Goal: Task Accomplishment & Management: Use online tool/utility

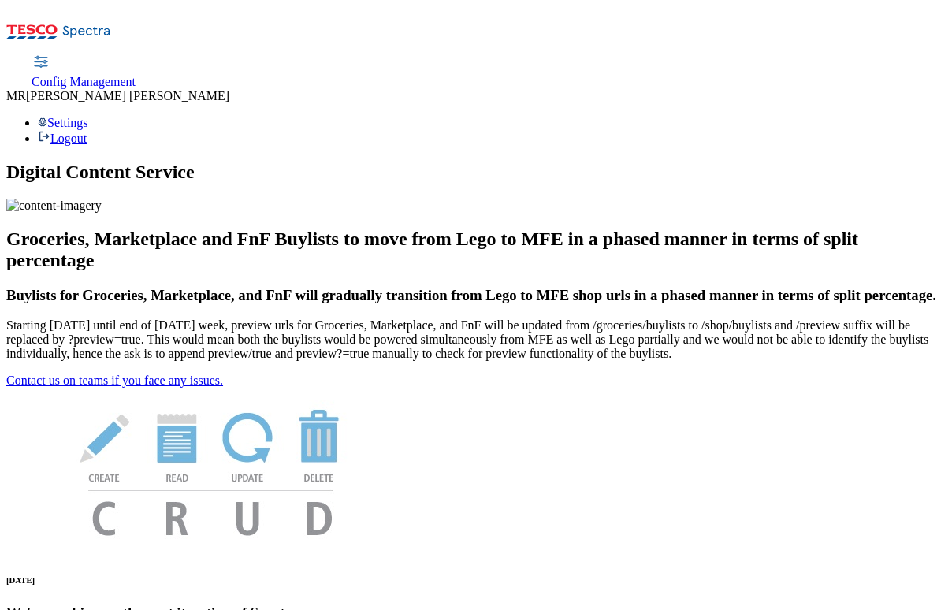
click at [136, 75] on span "Config Management" at bounding box center [84, 81] width 104 height 13
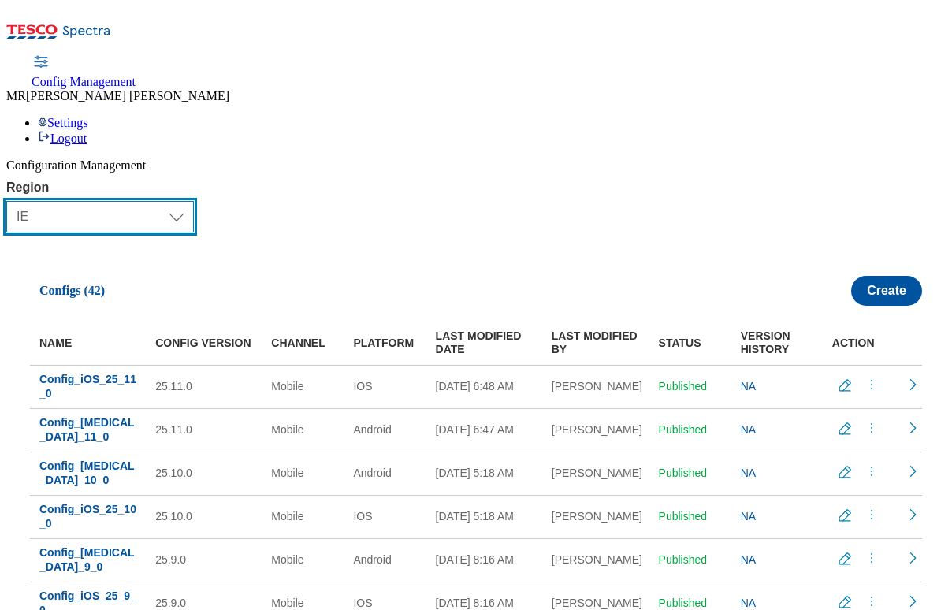
select select "cz"
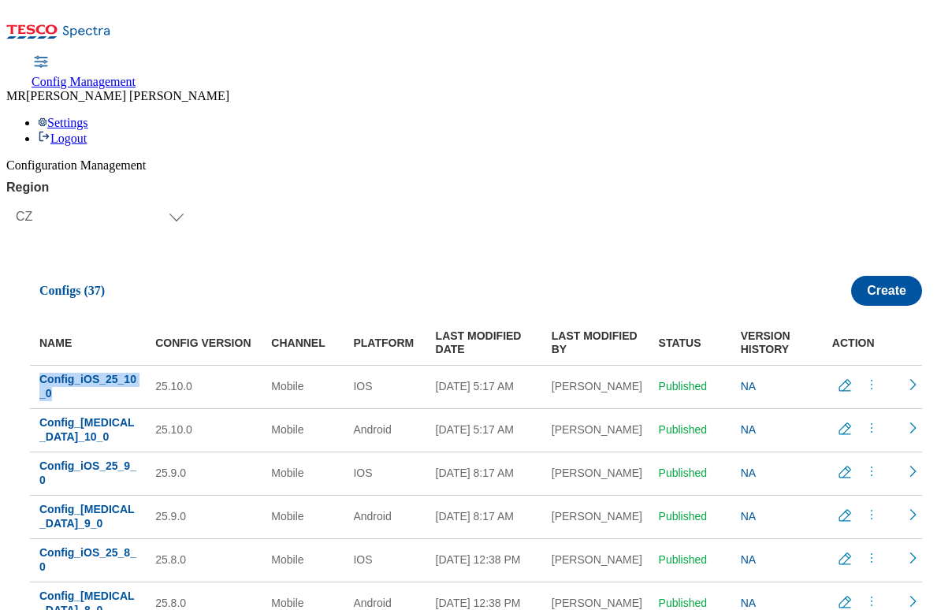
drag, startPoint x: 109, startPoint y: 311, endPoint x: 43, endPoint y: 295, distance: 68.1
click at [43, 365] on td "Config_iOS_25_10_0" at bounding box center [88, 386] width 116 height 43
copy span "Config_iOS_25_10_0"
click at [864, 377] on icon "menus" at bounding box center [872, 385] width 16 height 16
click at [842, 474] on span "Copy" at bounding box center [854, 480] width 24 height 12
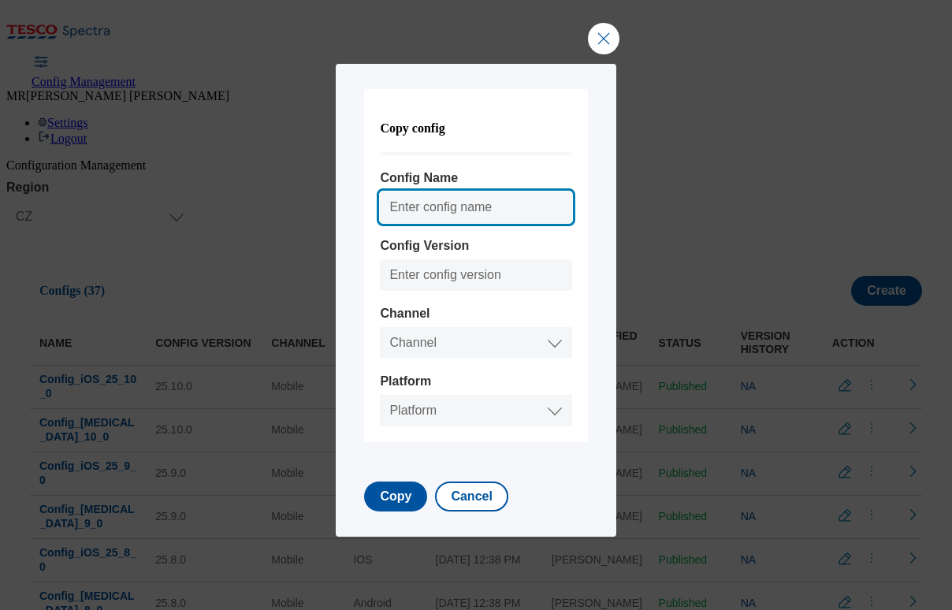
click at [438, 203] on input "Config Name" at bounding box center [476, 208] width 192 height 32
paste input "Config_iOS_25_10_0"
drag, startPoint x: 490, startPoint y: 207, endPoint x: 489, endPoint y: 227, distance: 20.6
click at [490, 206] on input "Config_iOS_25_10_0" at bounding box center [476, 208] width 192 height 32
type input "Config_iOS_25_11_0"
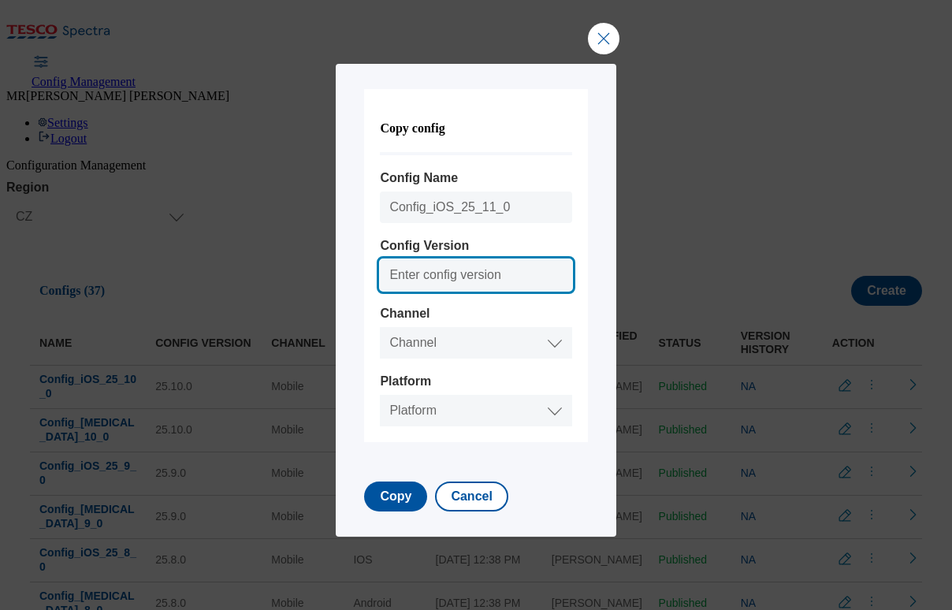
click at [442, 275] on input "Config Version" at bounding box center [476, 275] width 192 height 32
type input "25.11.0"
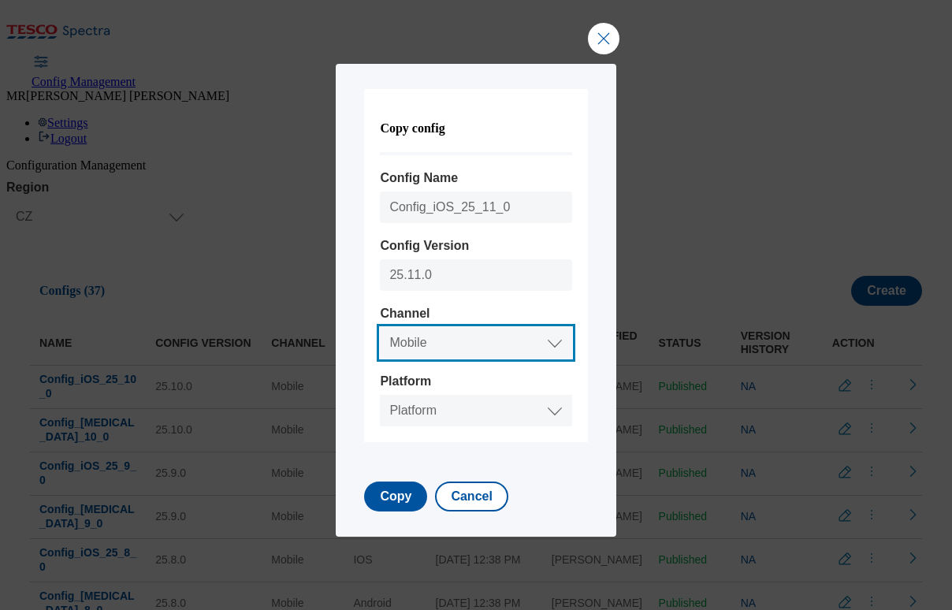
select select "mobile"
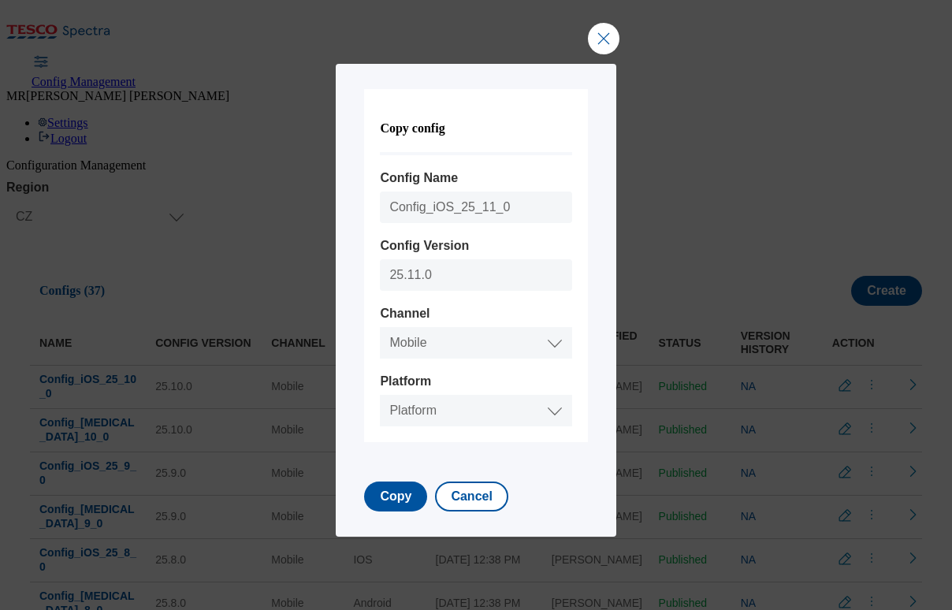
select select "ios"
click at [389, 501] on button "Copy" at bounding box center [395, 497] width 63 height 30
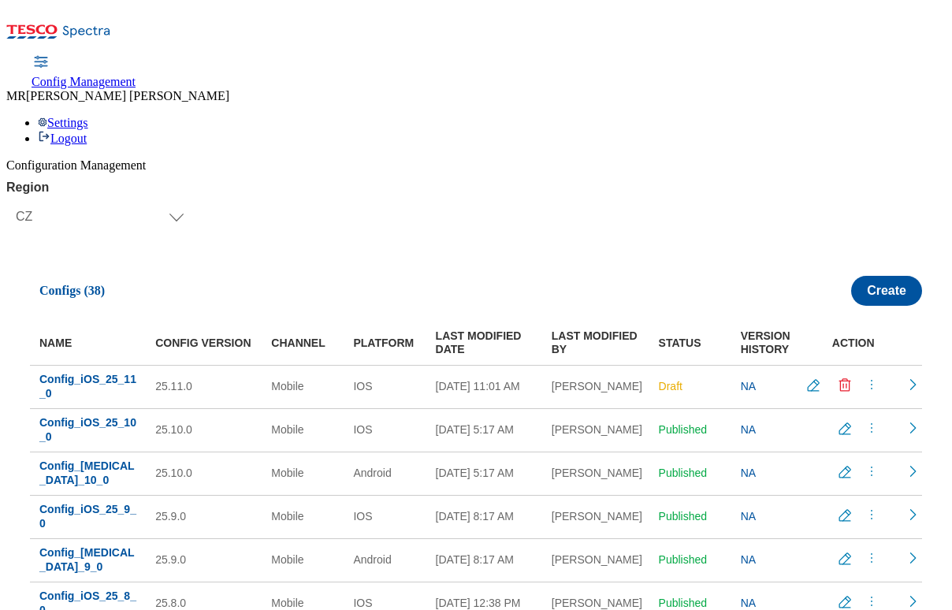
click at [864, 377] on icon "menus" at bounding box center [872, 385] width 16 height 16
click at [845, 418] on span "Publish" at bounding box center [859, 424] width 35 height 12
click at [864, 464] on icon "menus" at bounding box center [872, 472] width 16 height 16
click at [842, 561] on span "Copy" at bounding box center [854, 567] width 24 height 12
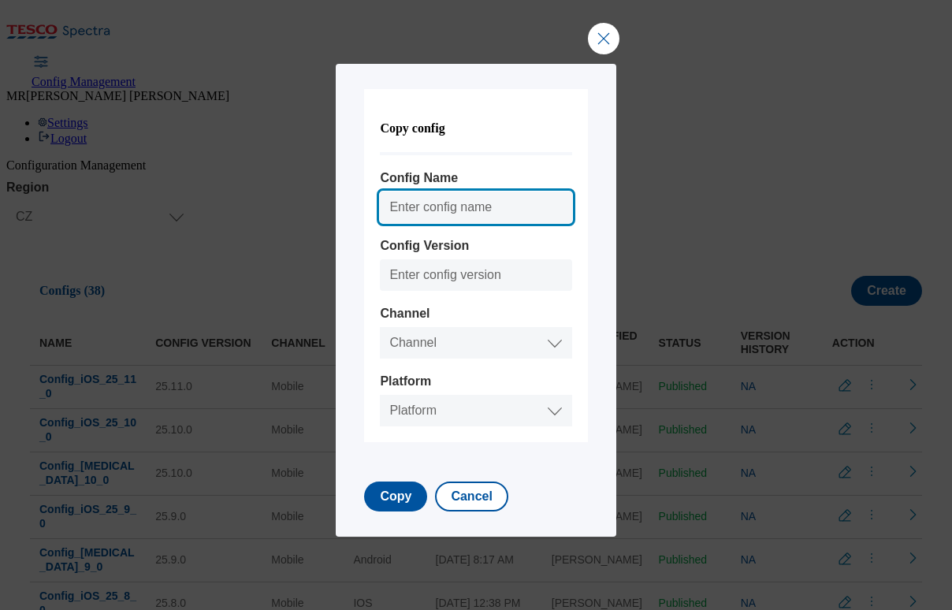
click at [434, 207] on input "Config Name" at bounding box center [476, 208] width 192 height 32
paste input "Config_iOS_25_10_0"
click at [453, 207] on input "Config_iOS_25_10_0" at bounding box center [476, 208] width 192 height 32
click at [517, 208] on input "Config_[MEDICAL_DATA]_10_0" at bounding box center [476, 208] width 192 height 32
type input "Config_[MEDICAL_DATA]_11_0"
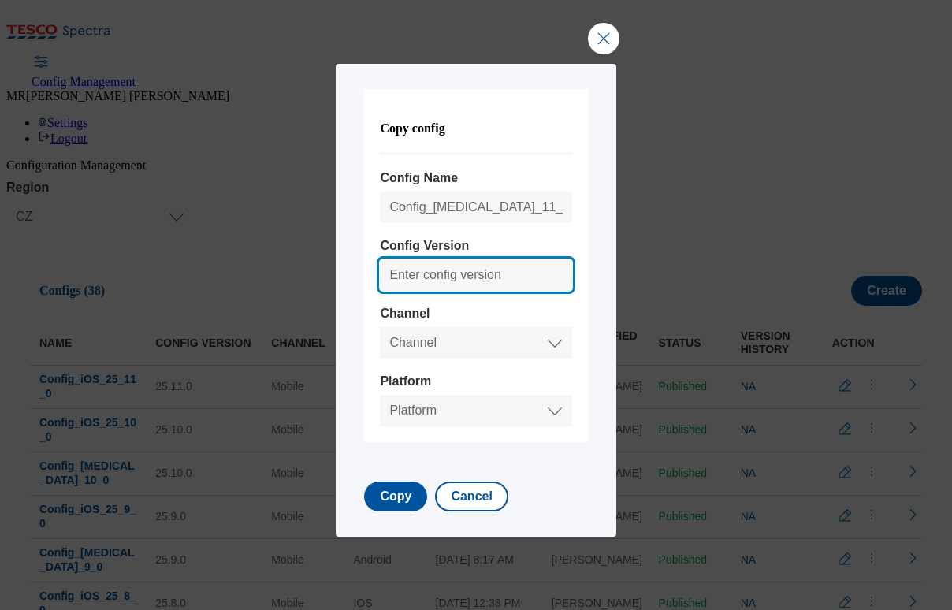
click at [464, 275] on input "Config Version" at bounding box center [476, 275] width 192 height 32
type input "25.11.0"
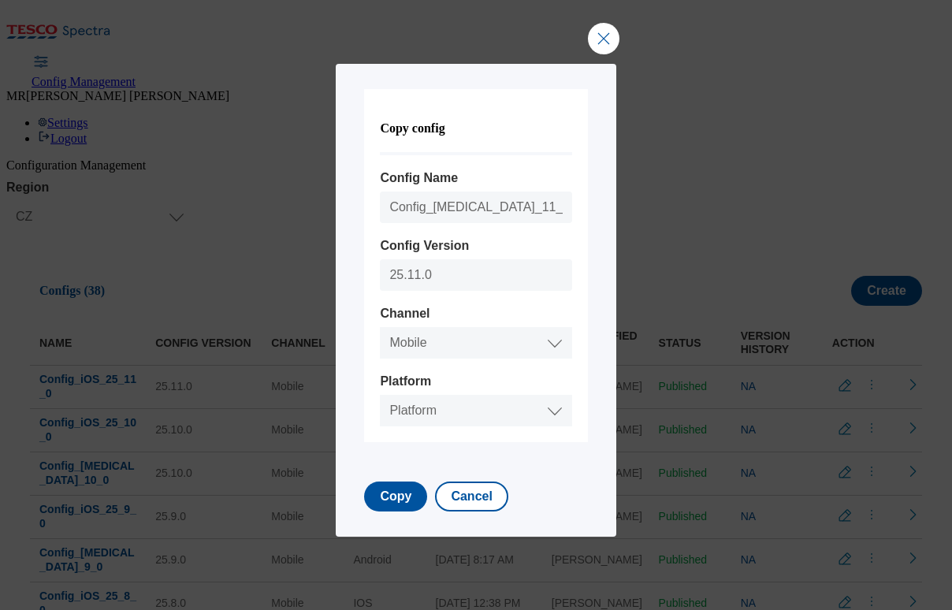
select select "mobile"
select select "android"
click at [385, 501] on button "Copy" at bounding box center [395, 497] width 63 height 30
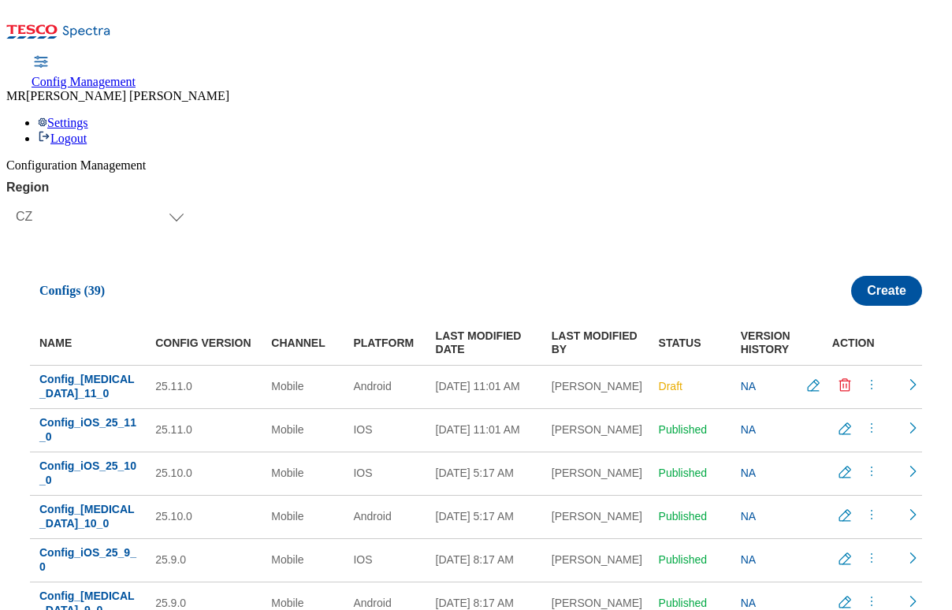
click at [864, 377] on icon "menus" at bounding box center [872, 385] width 16 height 16
click at [842, 418] on span "Publish" at bounding box center [859, 424] width 35 height 12
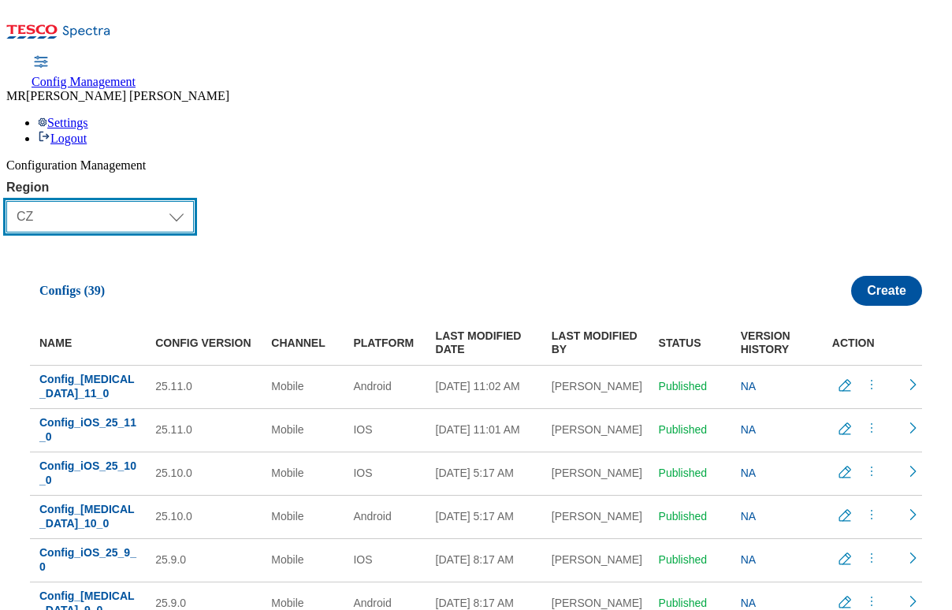
select select "sk"
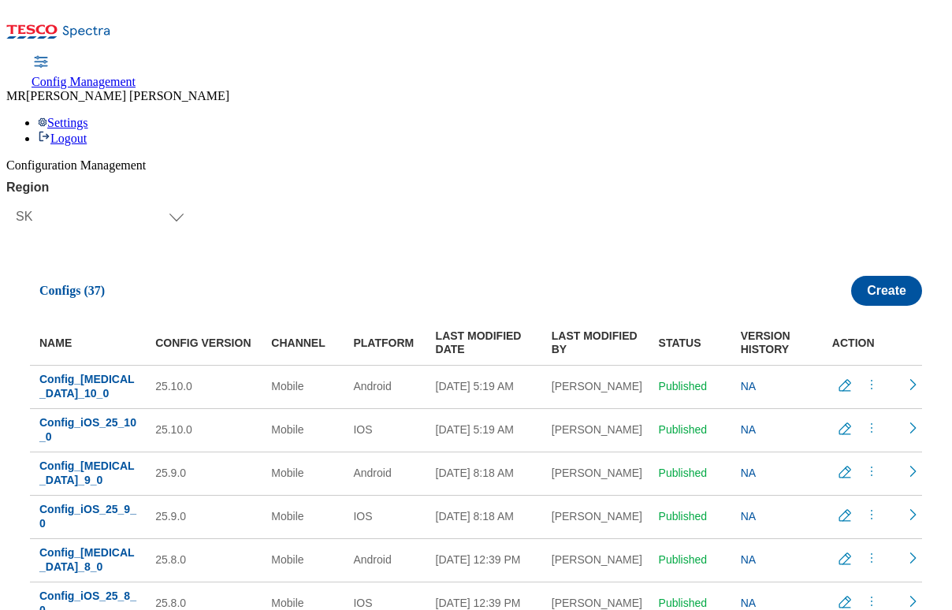
click at [864, 377] on icon "menus" at bounding box center [872, 385] width 16 height 16
click at [585, 181] on div "Region Select Region [GEOGRAPHIC_DATA] CZ IE [PERSON_NAME] SK Configs (37) Crea…" at bounding box center [476, 437] width 940 height 513
drag, startPoint x: 127, startPoint y: 313, endPoint x: 41, endPoint y: 297, distance: 87.4
click at [41, 365] on td "Config_[MEDICAL_DATA]_10_0" at bounding box center [88, 386] width 116 height 43
copy span "Config_[MEDICAL_DATA]_10_0"
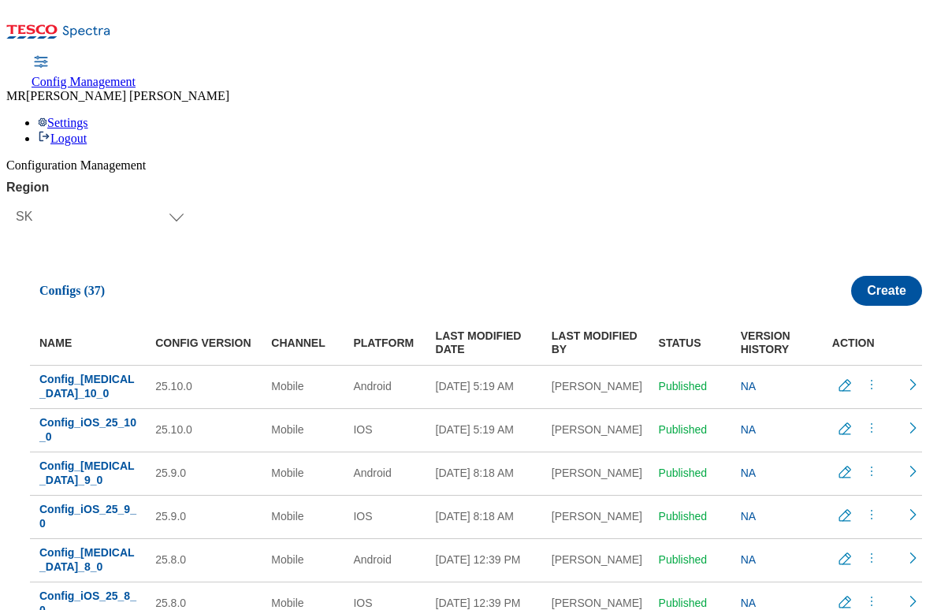
click at [864, 377] on icon "menus" at bounding box center [872, 385] width 16 height 16
click at [842, 474] on span "Copy" at bounding box center [854, 480] width 24 height 12
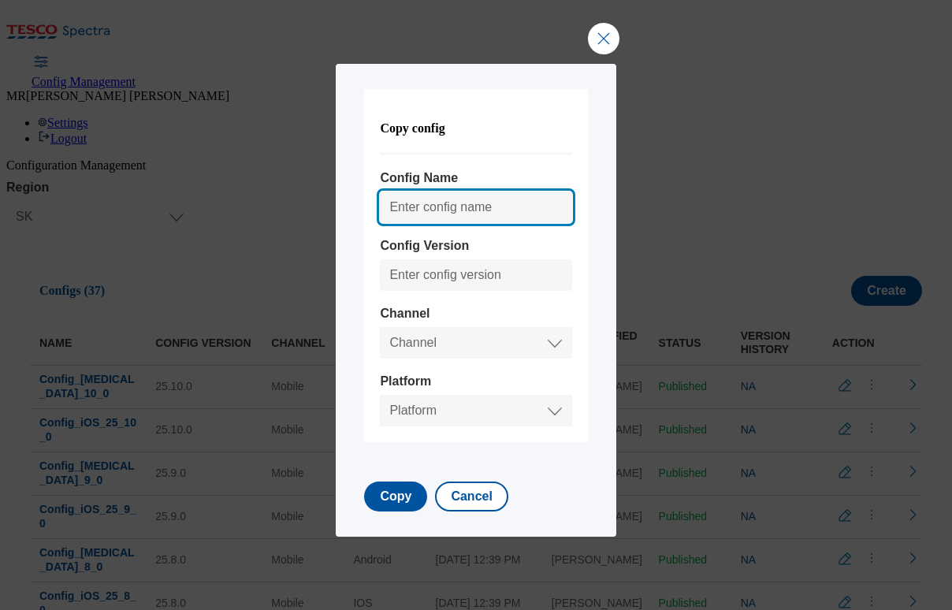
click at [431, 207] on input "Config Name" at bounding box center [476, 208] width 192 height 32
paste input "Config_[MEDICAL_DATA]_10_0"
click at [517, 204] on input "Config_[MEDICAL_DATA]_10_0" at bounding box center [476, 208] width 192 height 32
type input "Config_[MEDICAL_DATA]_11_0"
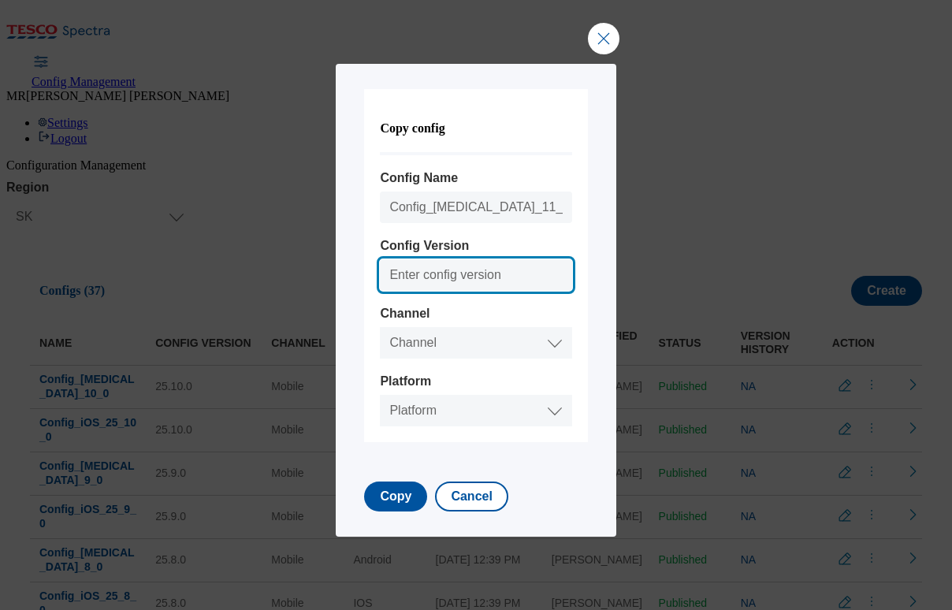
click at [471, 269] on input "Config Version" at bounding box center [476, 275] width 192 height 32
type input "25.11.0"
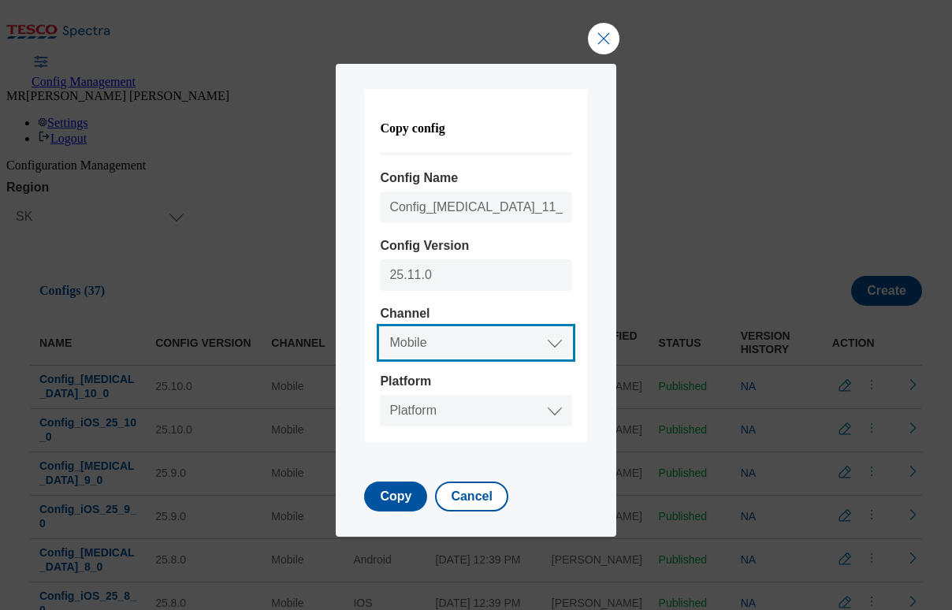
select select "mobile"
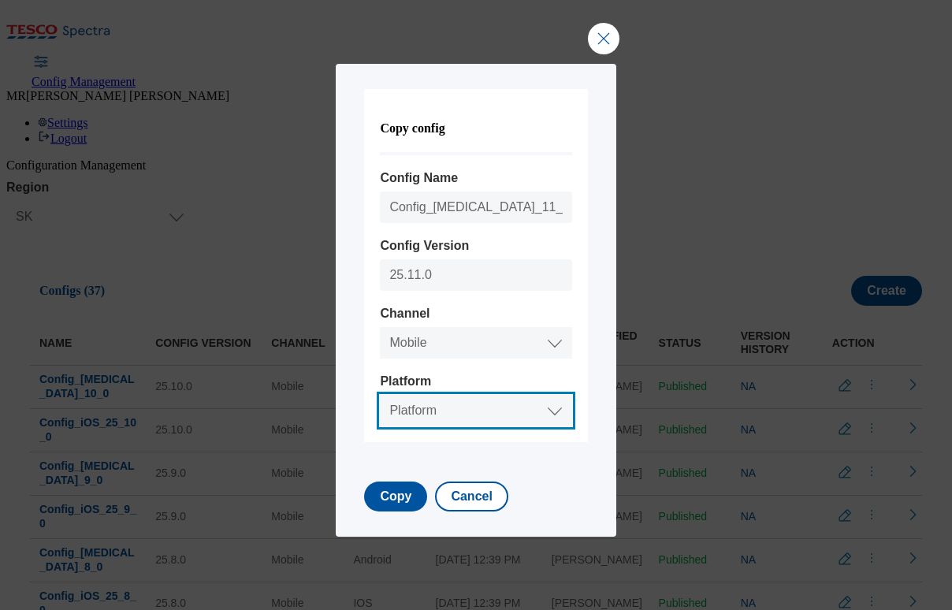
select select "android"
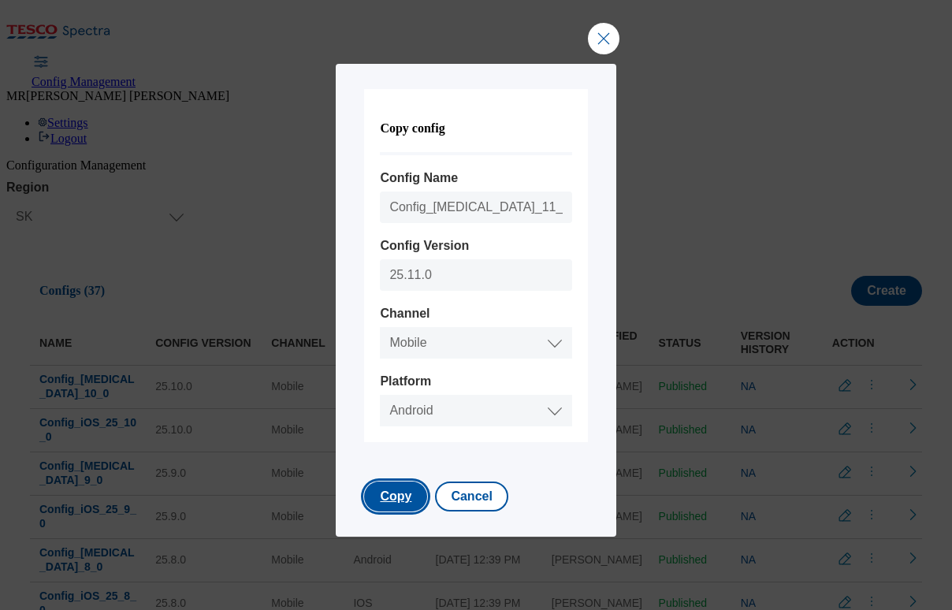
click at [397, 498] on button "Copy" at bounding box center [395, 497] width 63 height 30
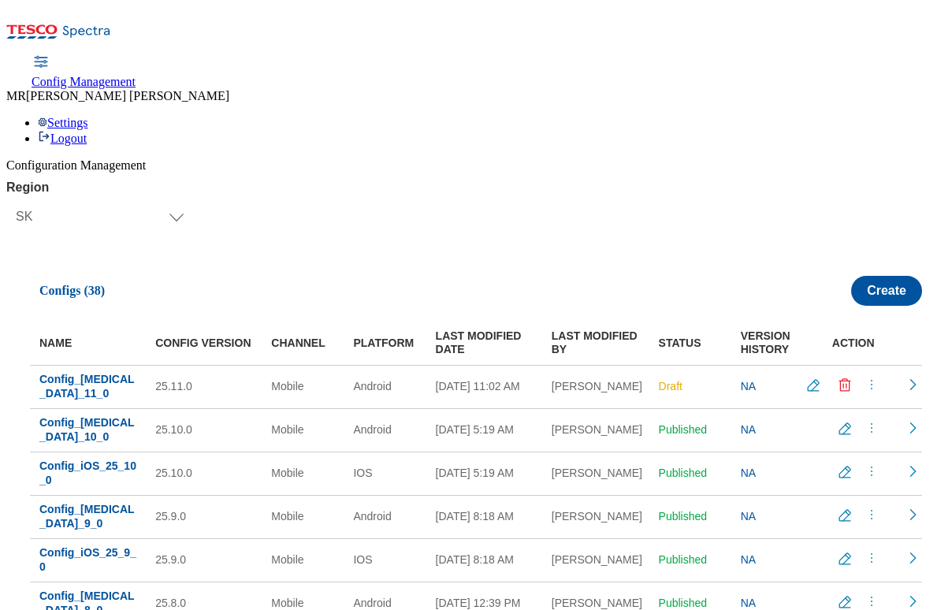
click at [864, 377] on icon "menus" at bounding box center [872, 385] width 16 height 16
click at [842, 418] on span "Publish" at bounding box center [859, 424] width 35 height 12
drag, startPoint x: 91, startPoint y: 401, endPoint x: 46, endPoint y: 386, distance: 47.4
click at [46, 452] on td "Config_iOS_25_10_0" at bounding box center [88, 473] width 116 height 43
copy span "Config_iOS_25_10_0"
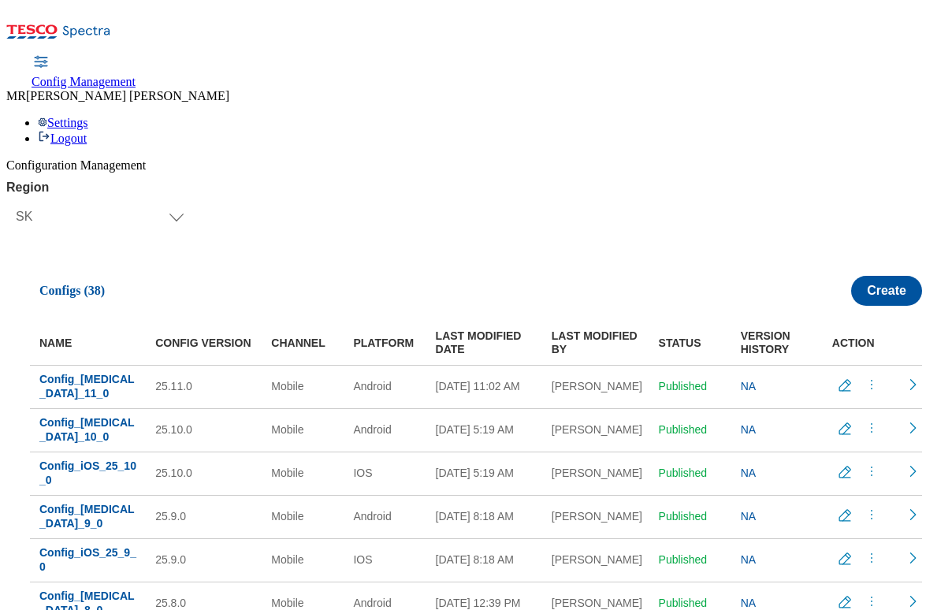
click at [864, 464] on icon "menus" at bounding box center [872, 472] width 16 height 16
click at [842, 561] on span "Copy" at bounding box center [854, 567] width 24 height 12
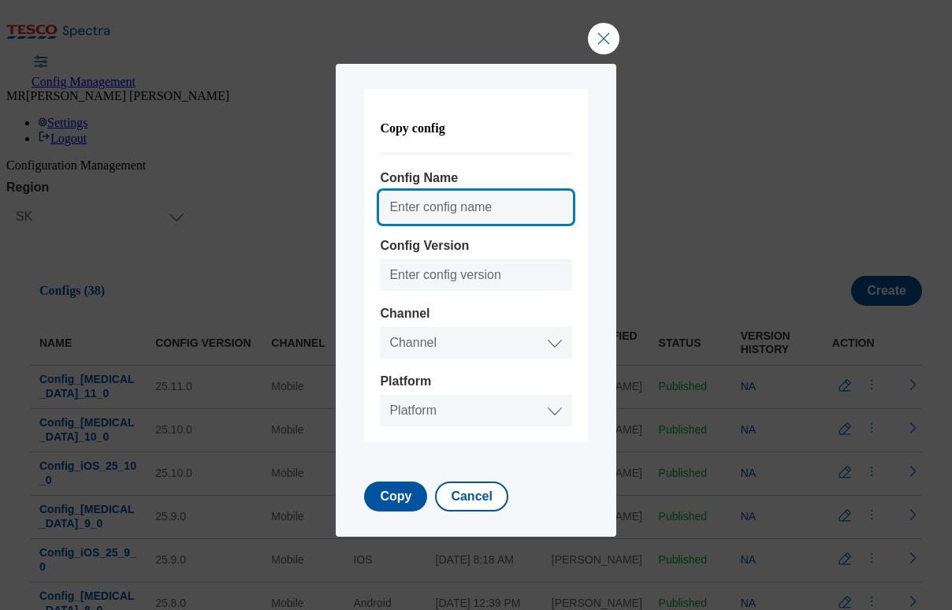
click at [453, 206] on input "Config Name" at bounding box center [476, 208] width 192 height 32
paste input "Config_iOS_25_10_0"
click at [488, 207] on input "Config_iOS_25_10_0" at bounding box center [476, 208] width 192 height 32
type input "Config_iOS_25_11_0"
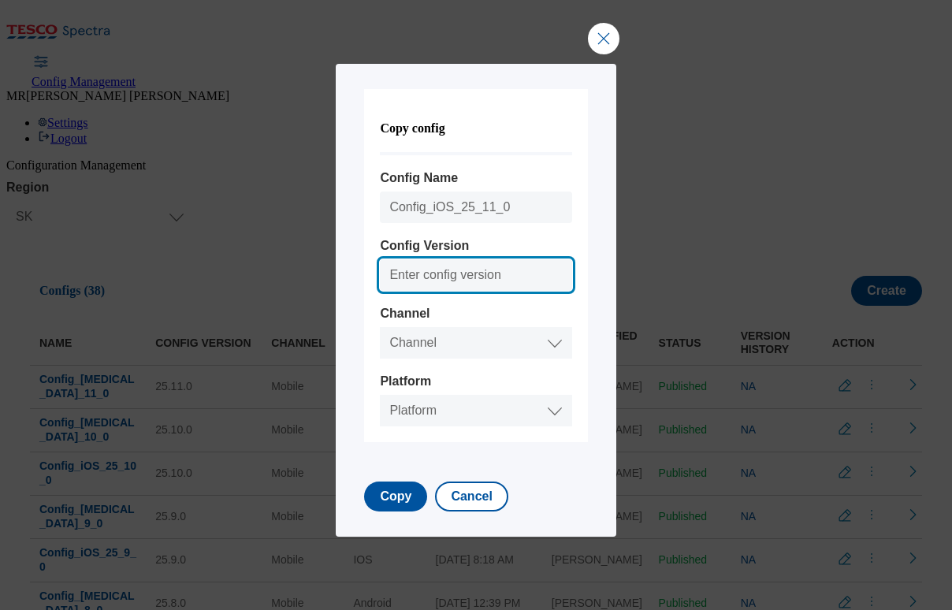
click at [454, 272] on input "Config Version" at bounding box center [476, 275] width 192 height 32
type input "25.11.0"
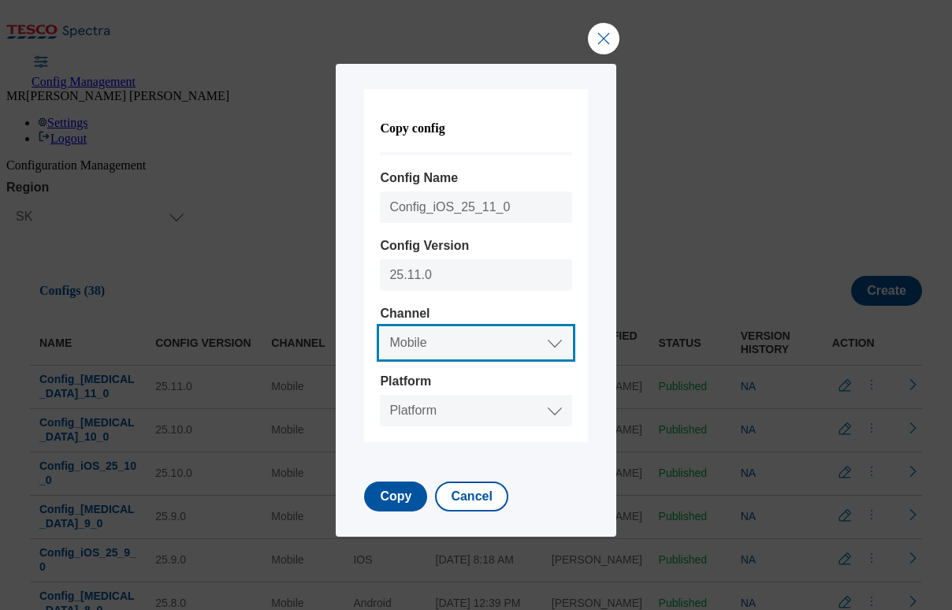
select select "mobile"
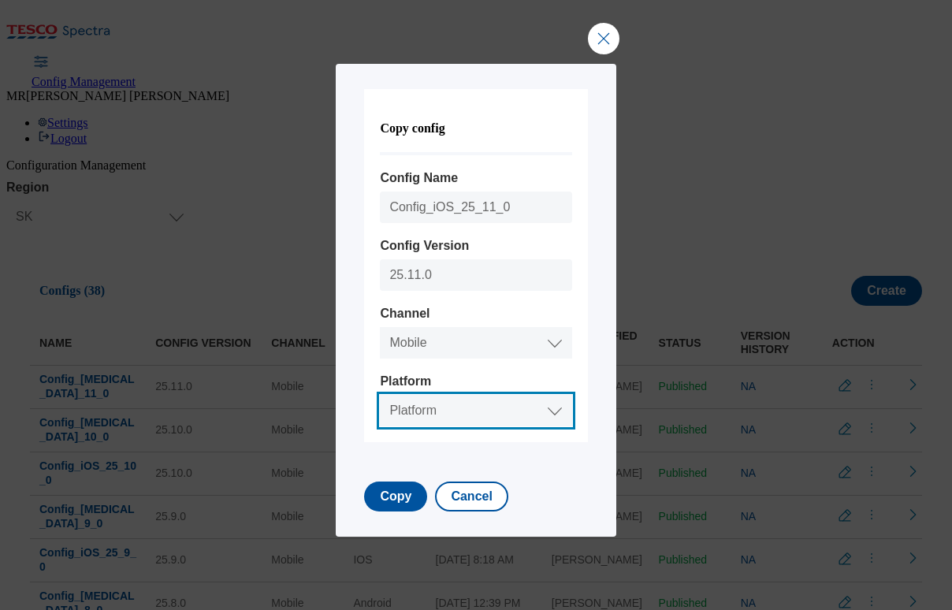
select select "ios"
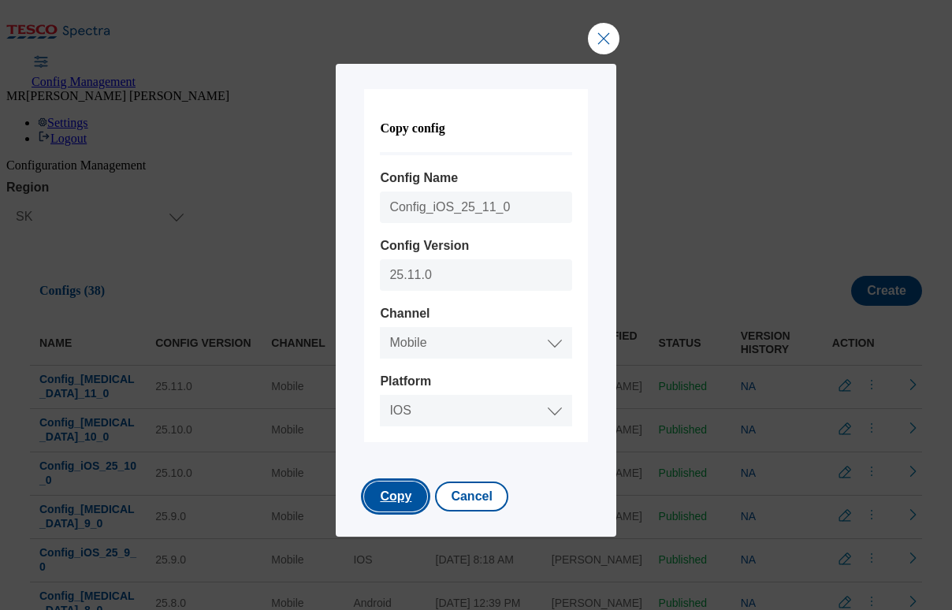
click at [405, 504] on button "Copy" at bounding box center [395, 497] width 63 height 30
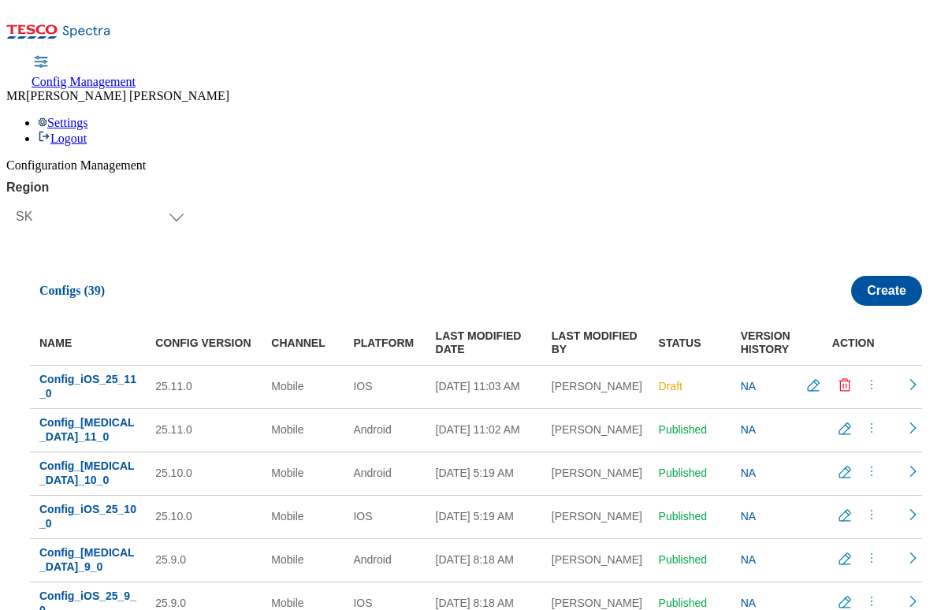
click at [864, 377] on icon "menus" at bounding box center [872, 385] width 16 height 16
click at [842, 418] on span "Publish" at bounding box center [859, 424] width 35 height 12
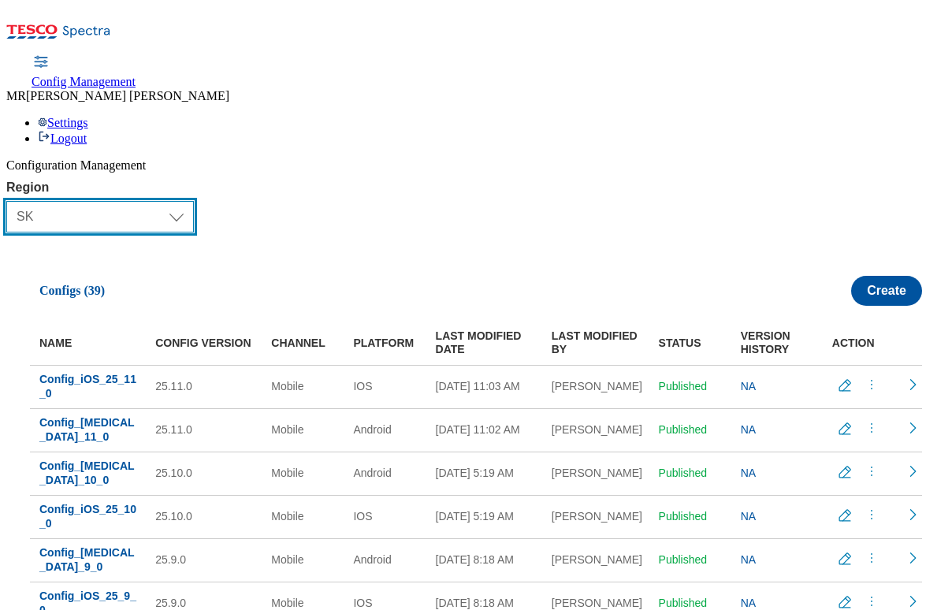
select select "hu"
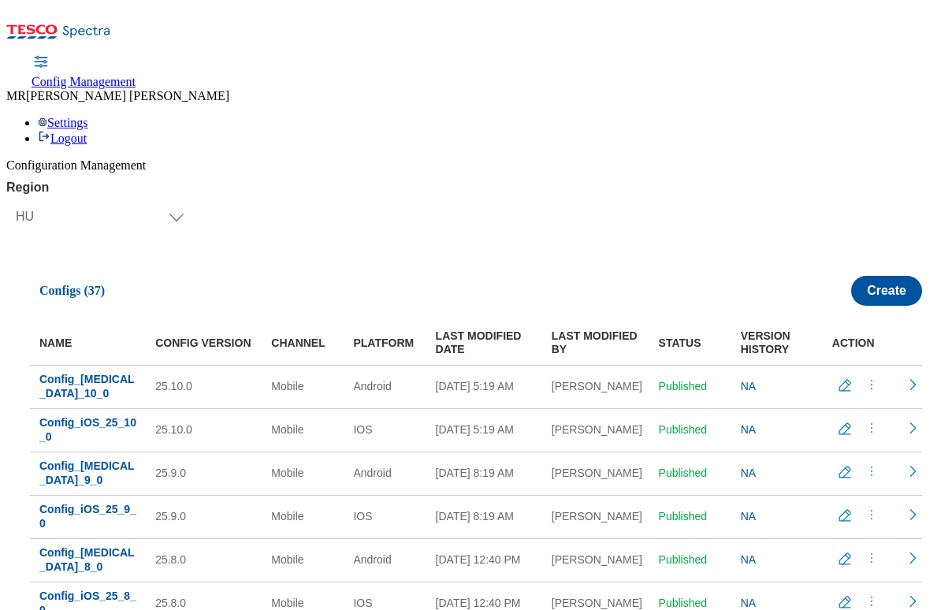
click at [864, 377] on icon "menus" at bounding box center [872, 385] width 16 height 16
click at [842, 474] on span "Copy" at bounding box center [854, 480] width 24 height 12
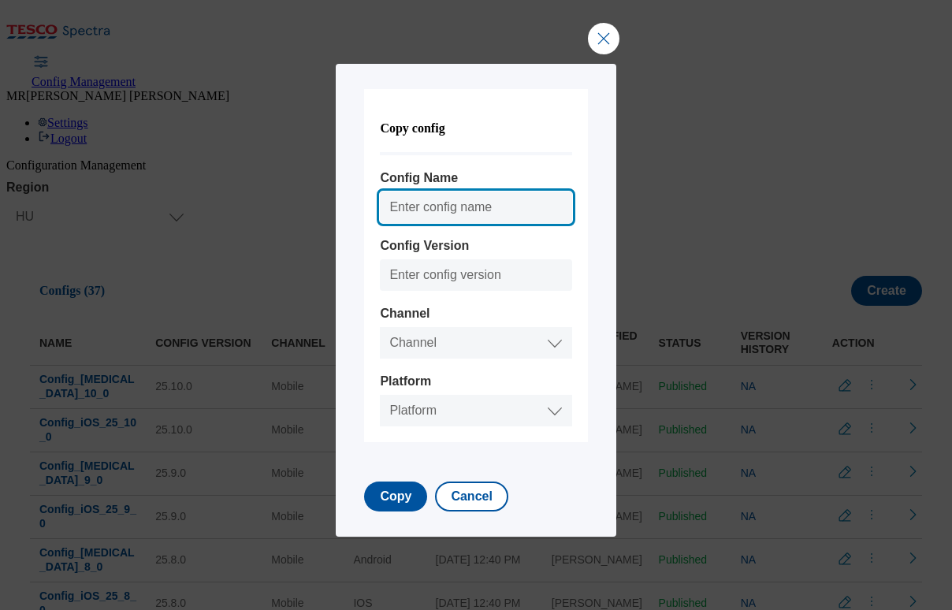
click at [420, 208] on input "Config Name" at bounding box center [476, 208] width 192 height 32
paste input "Config_iOS_25_10_0"
type input "Config_iOS_25_10_0"
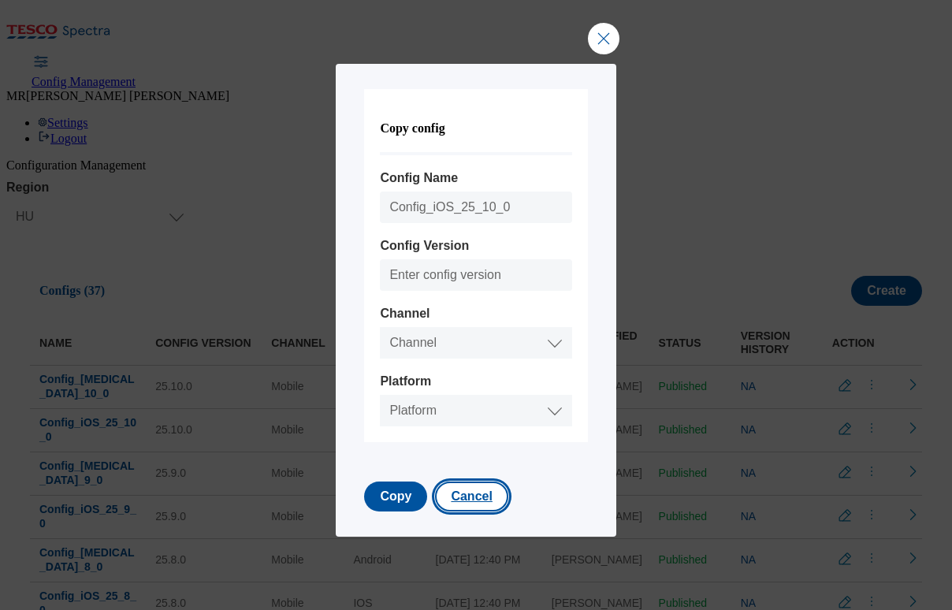
click at [475, 494] on button "Cancel" at bounding box center [471, 497] width 73 height 30
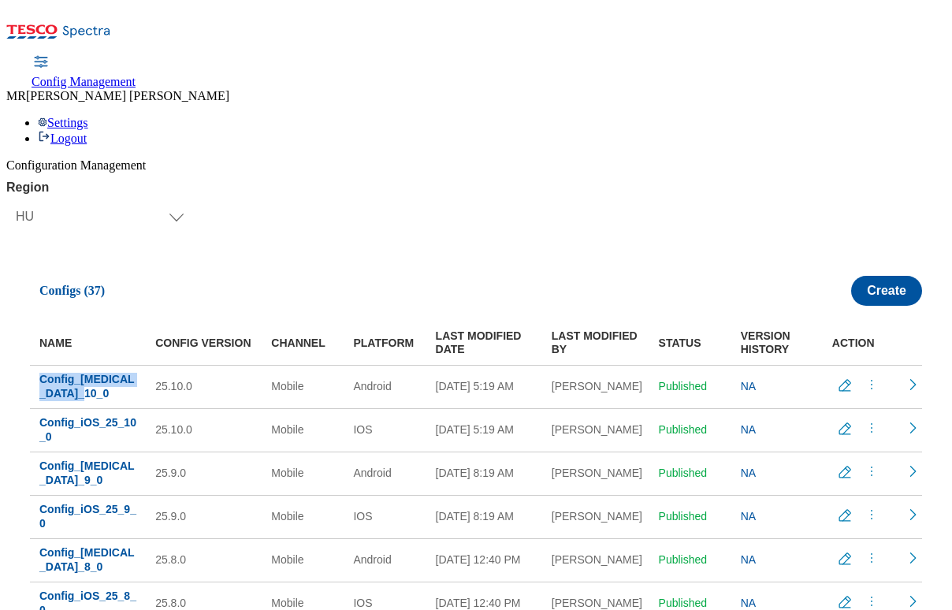
drag, startPoint x: 107, startPoint y: 308, endPoint x: 43, endPoint y: 301, distance: 65.0
click at [43, 365] on td "Config_[MEDICAL_DATA]_10_0" at bounding box center [88, 386] width 116 height 43
copy span "Config_[MEDICAL_DATA]_10_0"
click at [864, 377] on icon "menus" at bounding box center [872, 385] width 16 height 16
click at [842, 474] on span "Copy" at bounding box center [854, 480] width 24 height 12
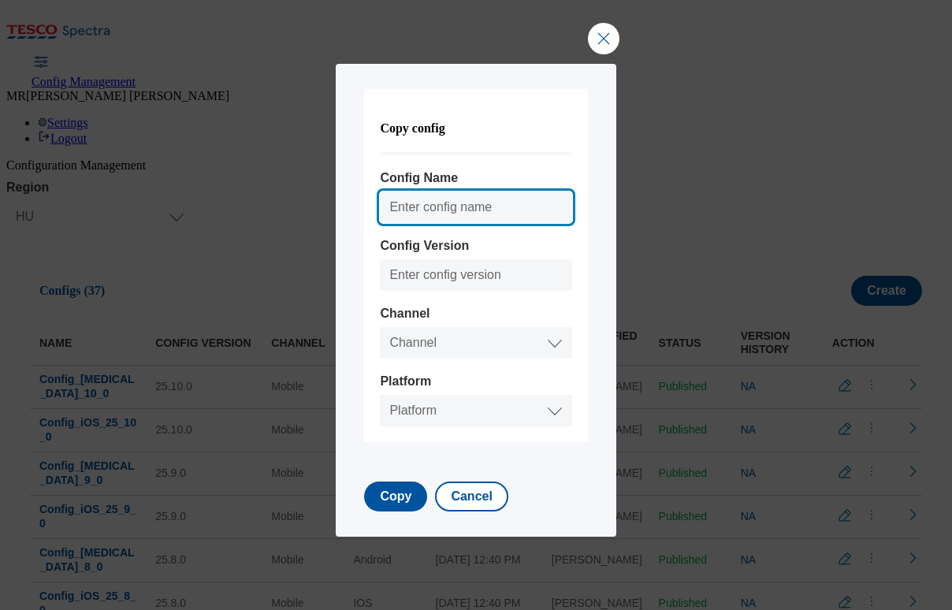
click at [433, 203] on input "Config Name" at bounding box center [476, 208] width 192 height 32
paste input "Config_[MEDICAL_DATA]_10_0"
click at [518, 203] on input "Config_[MEDICAL_DATA]_10_0" at bounding box center [476, 208] width 192 height 32
type input "Config_[MEDICAL_DATA]_11_0"
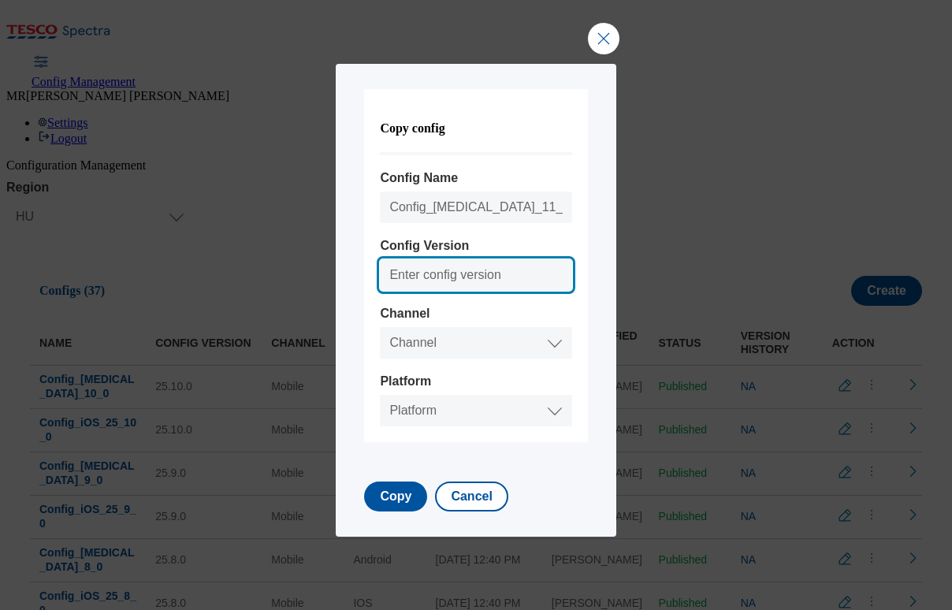
click at [467, 276] on input "Config Version" at bounding box center [476, 275] width 192 height 32
type input "25.11.0"
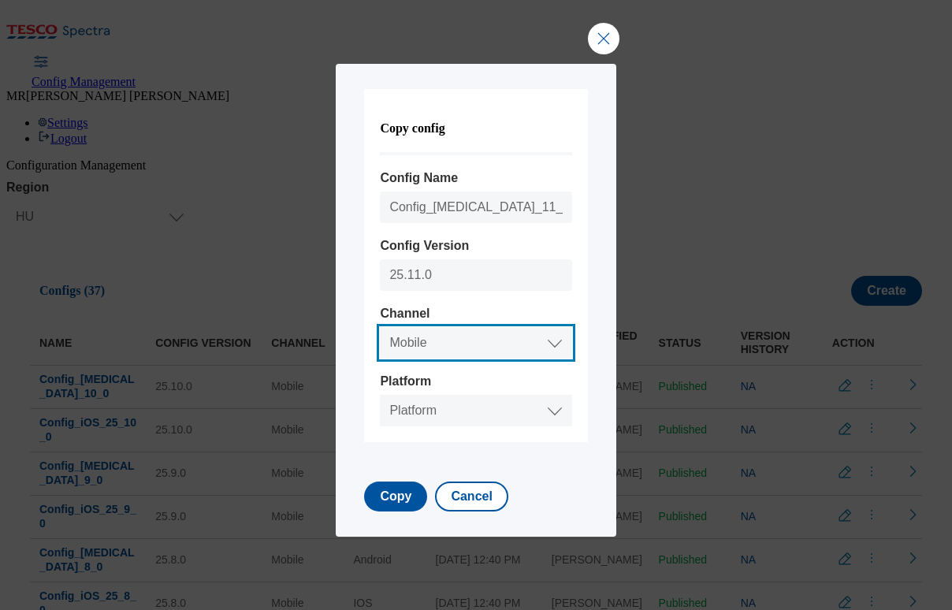
select select "mobile"
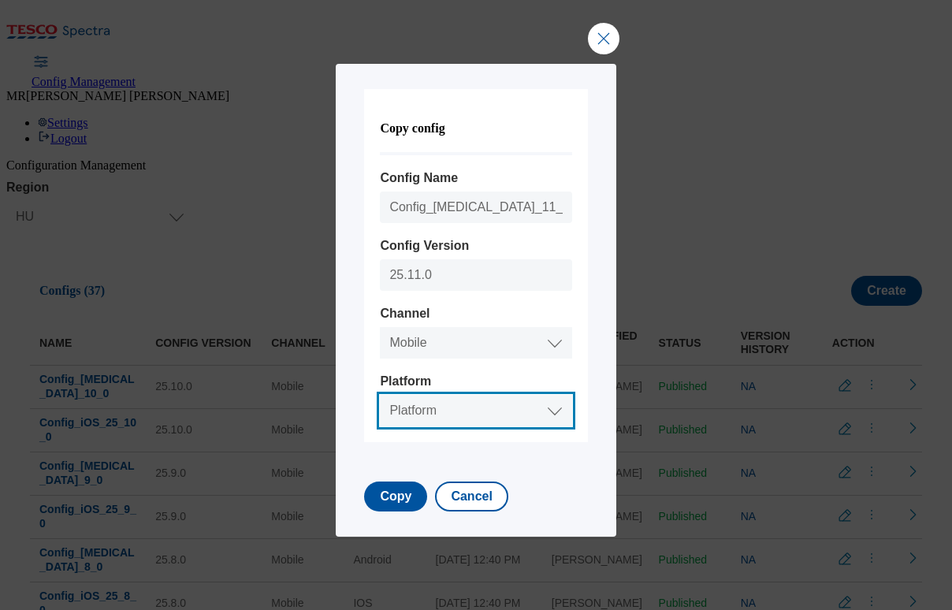
select select "android"
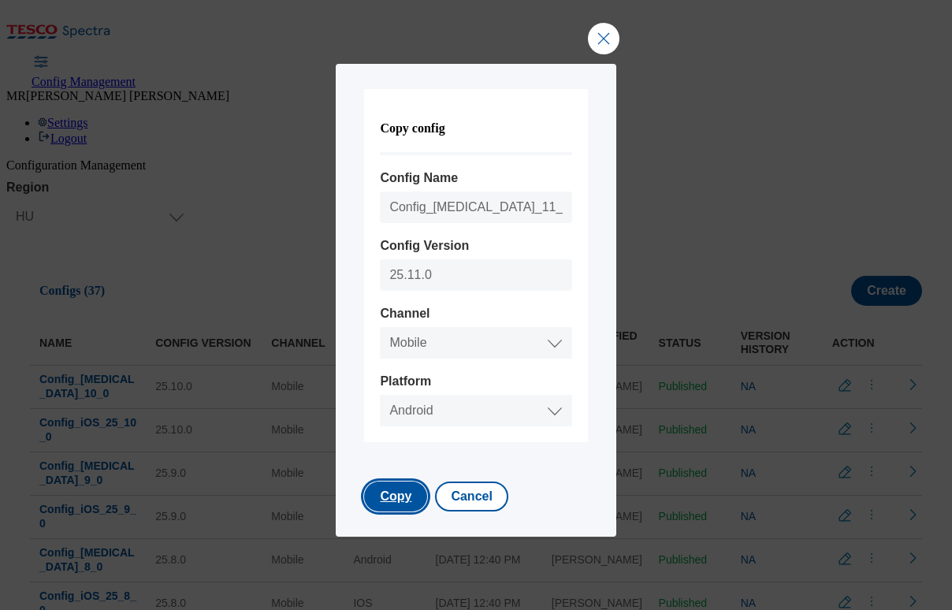
click at [389, 495] on button "Copy" at bounding box center [395, 497] width 63 height 30
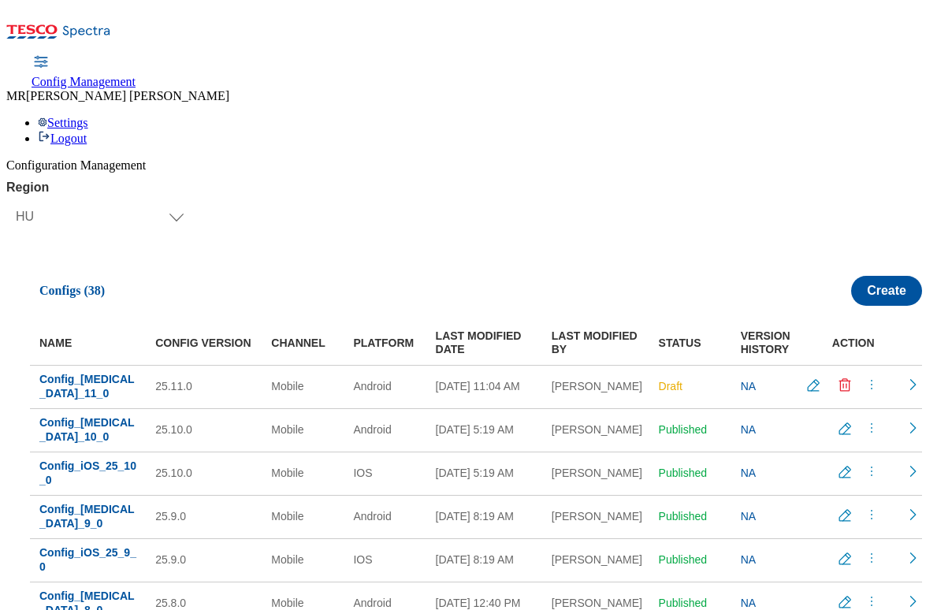
click at [864, 377] on icon "menus" at bounding box center [872, 385] width 16 height 16
click at [842, 418] on span "Publish" at bounding box center [859, 424] width 35 height 12
click at [864, 464] on icon "menus" at bounding box center [872, 472] width 16 height 16
click at [842, 561] on span "Copy" at bounding box center [854, 567] width 24 height 12
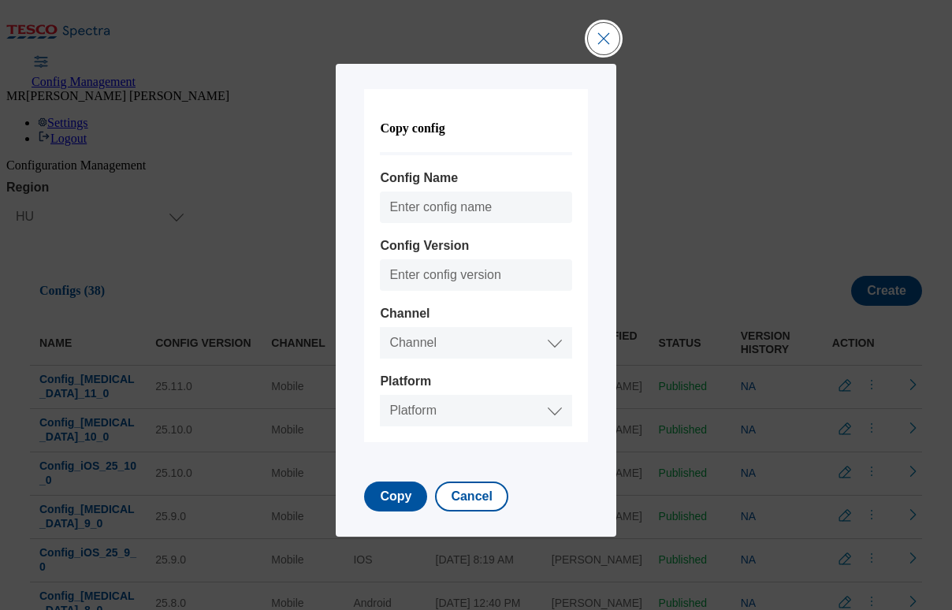
click at [606, 32] on button "Close Modal" at bounding box center [604, 39] width 32 height 32
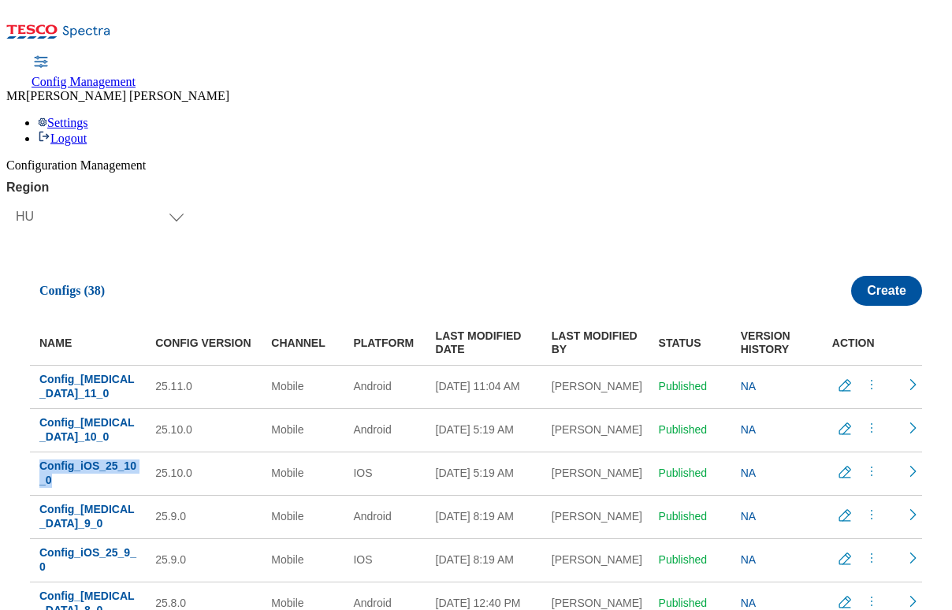
drag, startPoint x: 109, startPoint y: 401, endPoint x: 47, endPoint y: 382, distance: 64.1
click at [47, 460] on link "Config_iOS_25_10_0" at bounding box center [87, 474] width 97 height 28
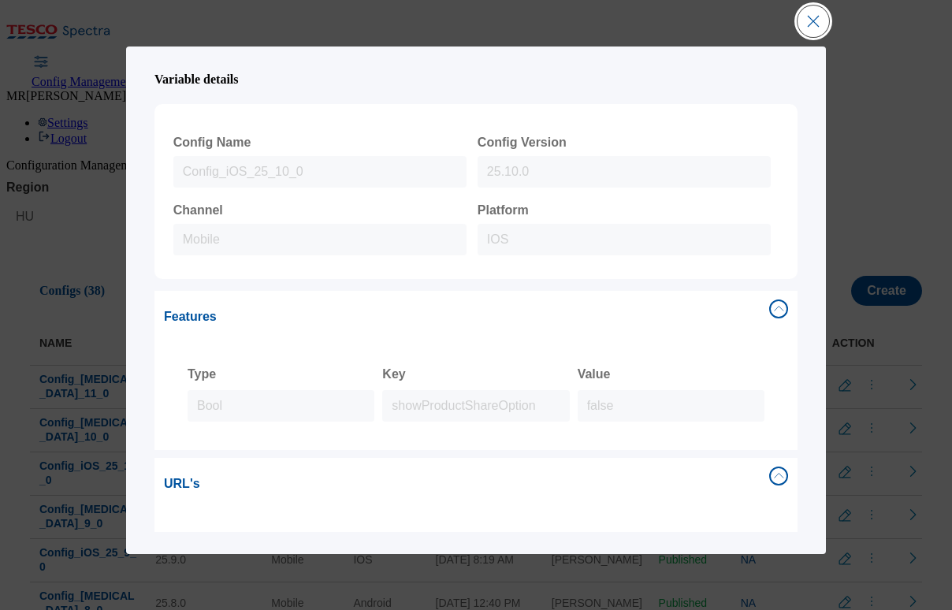
click at [812, 17] on button "Close Modal" at bounding box center [814, 22] width 32 height 32
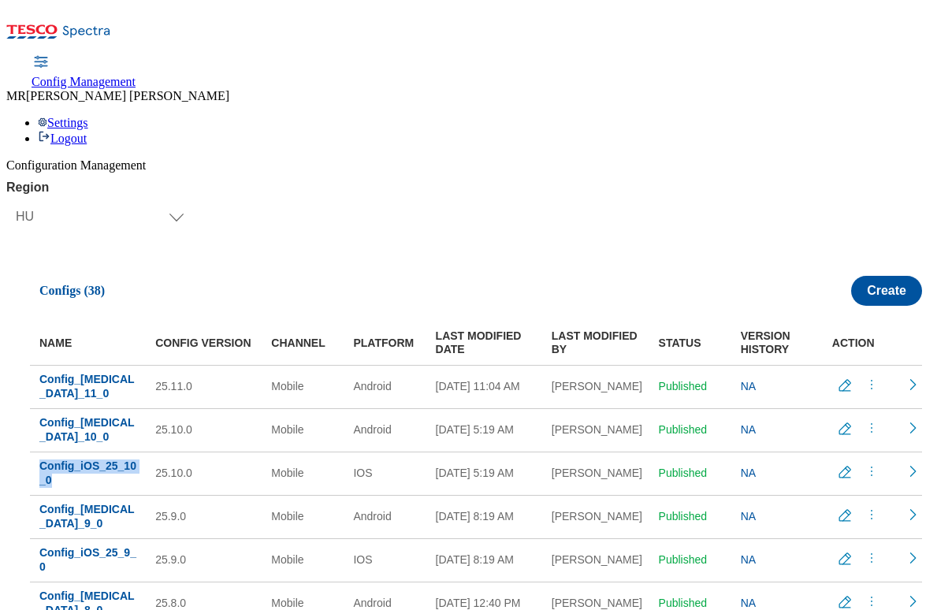
drag, startPoint x: 95, startPoint y: 397, endPoint x: 39, endPoint y: 392, distance: 56.3
click at [39, 452] on td "Config_iOS_25_10_0" at bounding box center [88, 473] width 116 height 43
copy span "Config_iOS_25_10_0"
click at [864, 464] on icon "menus" at bounding box center [872, 472] width 16 height 16
click at [842, 561] on span "Copy" at bounding box center [854, 567] width 24 height 12
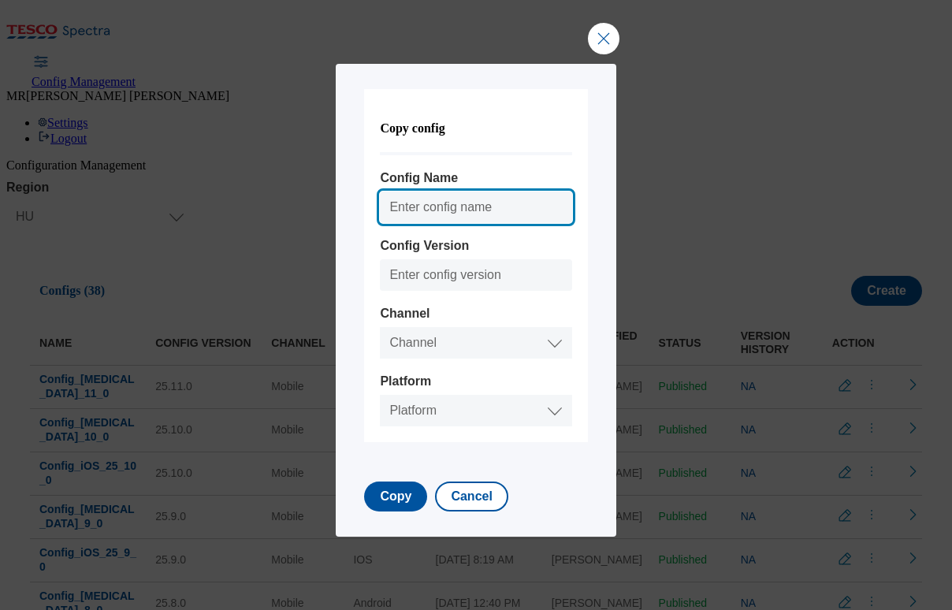
click at [422, 207] on input "Config Name" at bounding box center [476, 208] width 192 height 32
paste input "Config_iOS_25_10_0"
click at [490, 207] on input "Config_iOS_25_10_0" at bounding box center [476, 208] width 192 height 32
type input "Config_iOS_25_11_0"
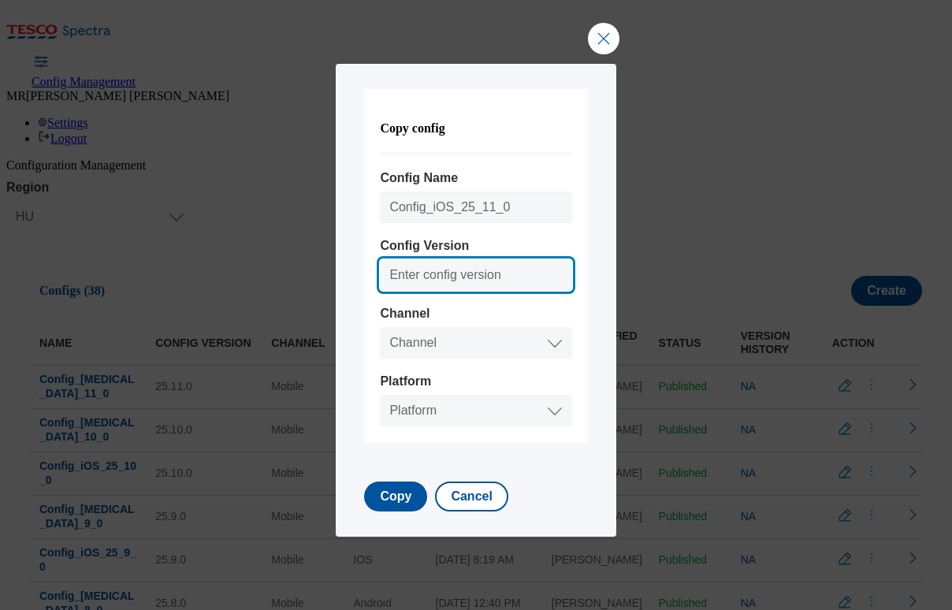
click at [431, 275] on input "Config Version" at bounding box center [476, 275] width 192 height 32
type input "25.11.0"
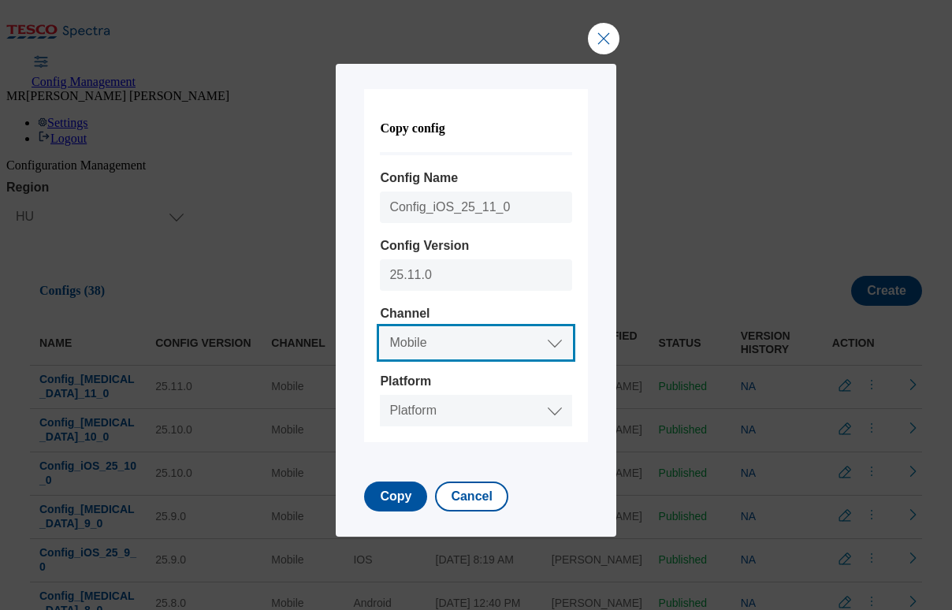
select select "mobile"
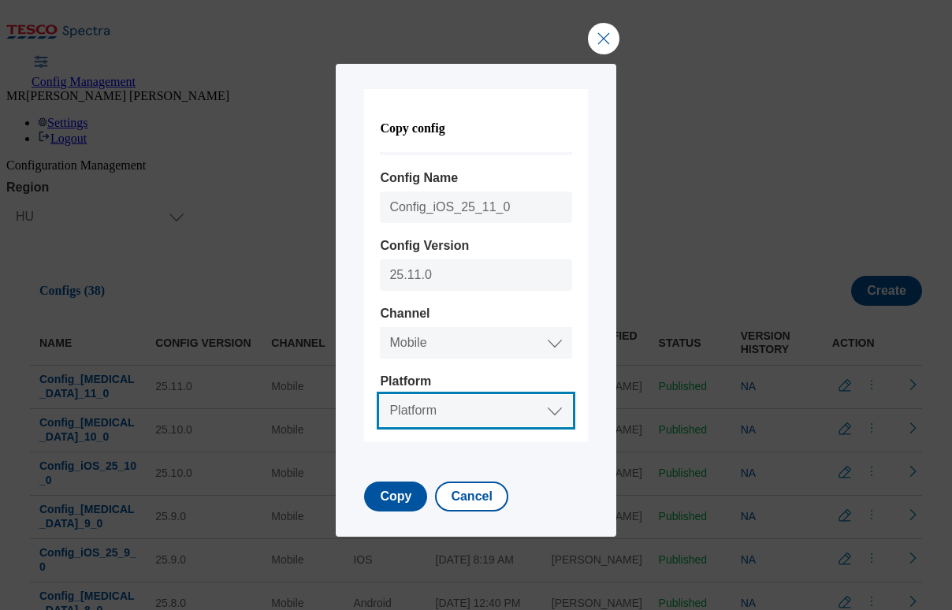
select select "ios"
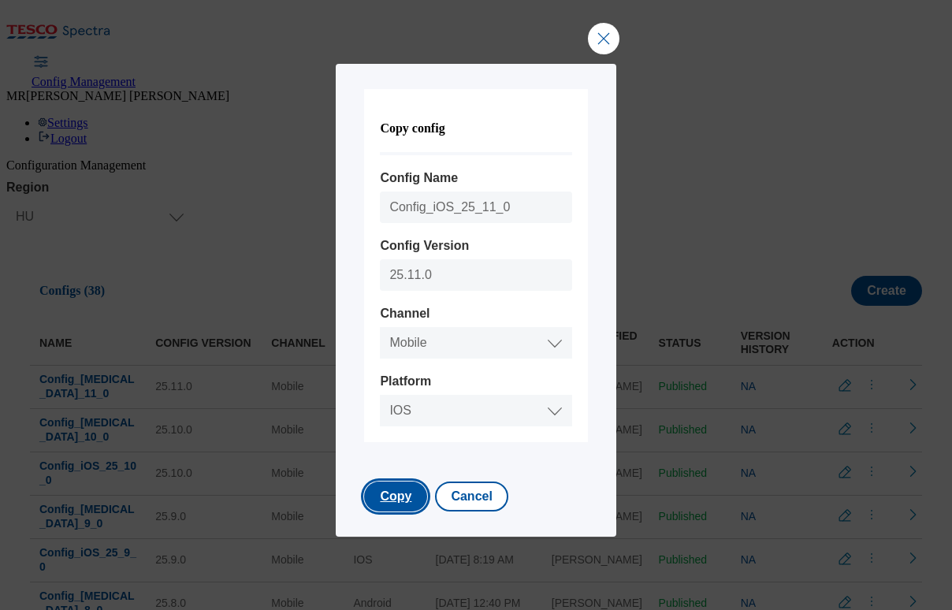
click at [392, 500] on button "Copy" at bounding box center [395, 497] width 63 height 30
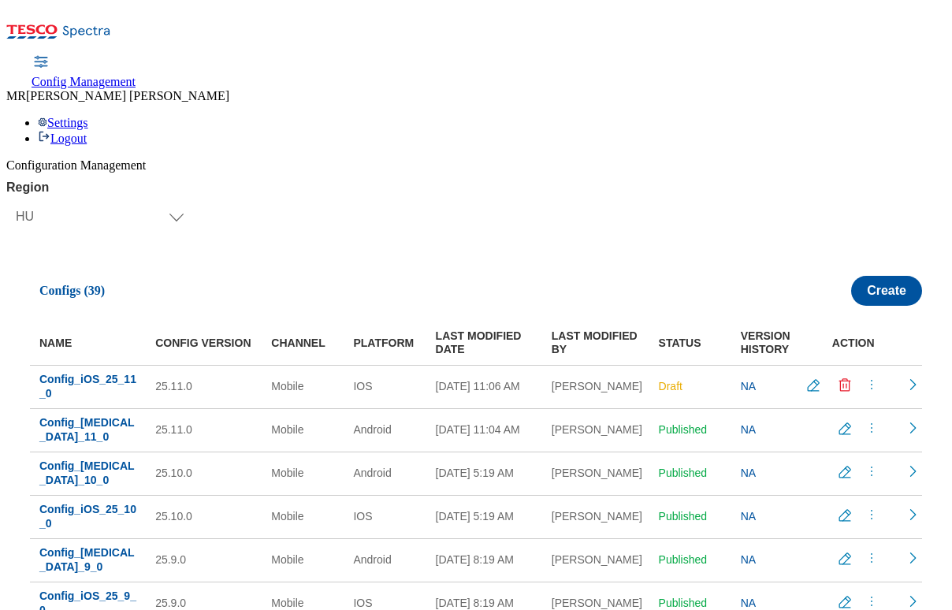
click at [871, 384] on circle "menus" at bounding box center [872, 385] width 2 height 2
click at [842, 418] on span "Publish" at bounding box center [859, 424] width 35 height 12
click at [432, 181] on div "Region Select Region [GEOGRAPHIC_DATA] CZ IE [PERSON_NAME] HU Configs (39) Crea…" at bounding box center [476, 437] width 940 height 513
